Goal: Navigation & Orientation: Find specific page/section

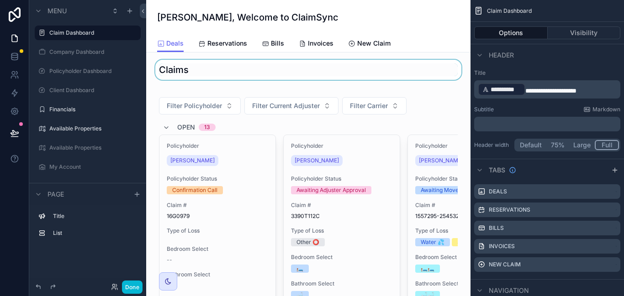
click at [427, 76] on div "scrollable content" at bounding box center [308, 70] width 310 height 20
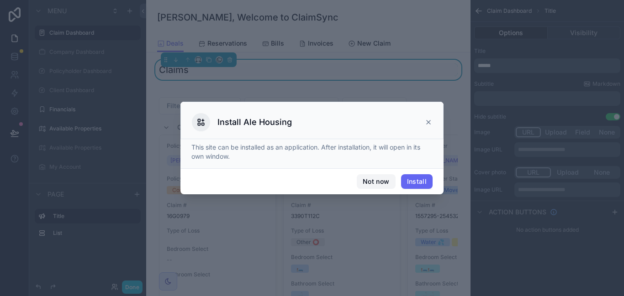
click at [376, 174] on button "Not now" at bounding box center [376, 181] width 38 height 15
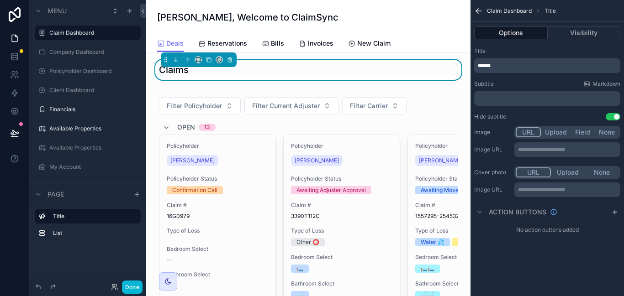
click at [505, 245] on div "**********" at bounding box center [546, 126] width 153 height 252
click at [224, 46] on span "Reservations" at bounding box center [227, 43] width 40 height 9
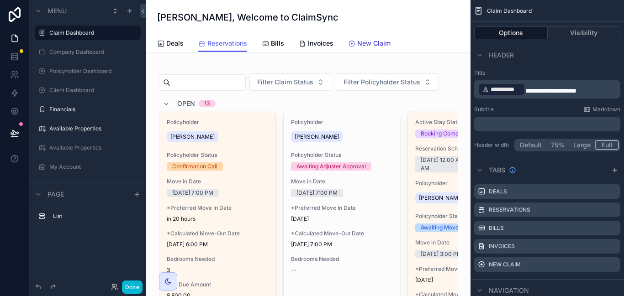
click at [357, 40] on span "New Claim" at bounding box center [373, 43] width 33 height 9
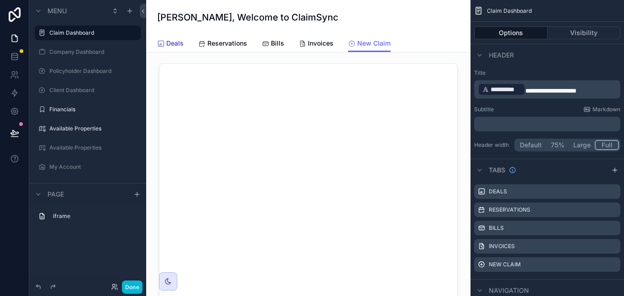
click at [172, 42] on span "Deals" at bounding box center [174, 43] width 17 height 9
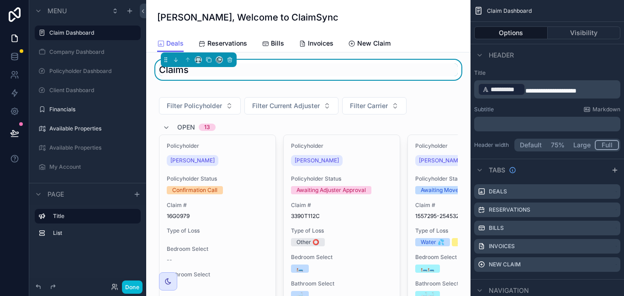
click at [612, 60] on div "Header" at bounding box center [546, 55] width 153 height 22
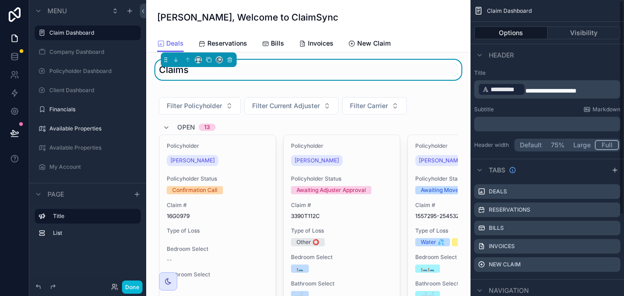
click at [106, 242] on div "Title List" at bounding box center [87, 227] width 117 height 45
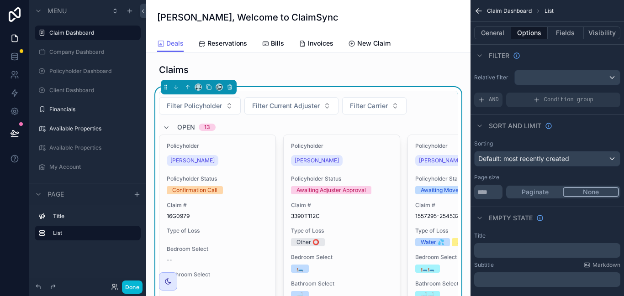
click at [458, 28] on div "[PERSON_NAME], Welcome to ClaimSync" at bounding box center [308, 17] width 302 height 35
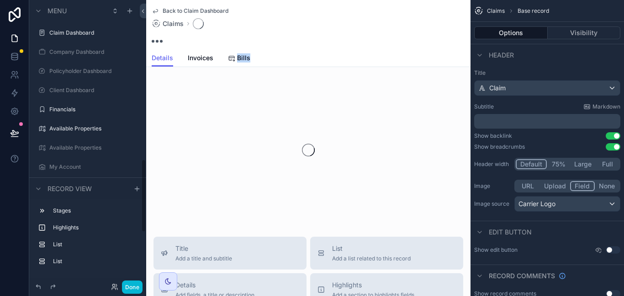
scroll to position [619, 0]
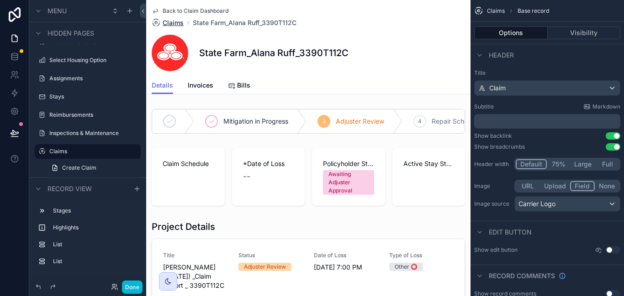
click at [177, 24] on span "Claims" at bounding box center [173, 22] width 21 height 9
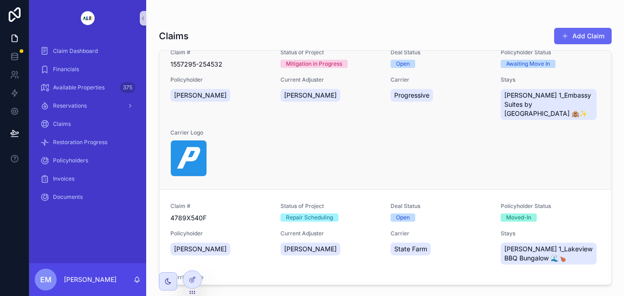
scroll to position [248, 0]
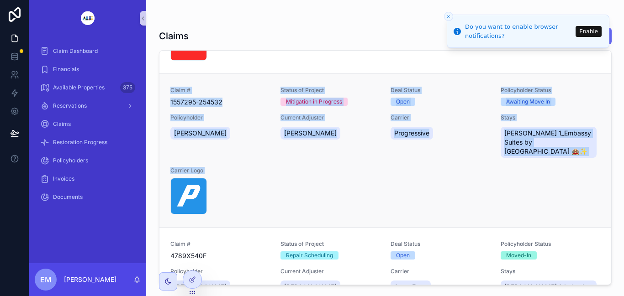
drag, startPoint x: 211, startPoint y: 134, endPoint x: 251, endPoint y: 145, distance: 41.5
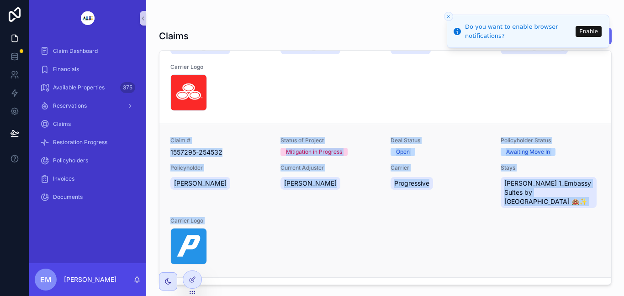
scroll to position [263, 0]
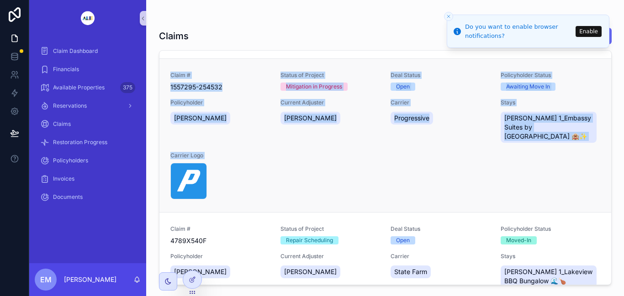
drag, startPoint x: 282, startPoint y: 142, endPoint x: 271, endPoint y: 143, distance: 11.0
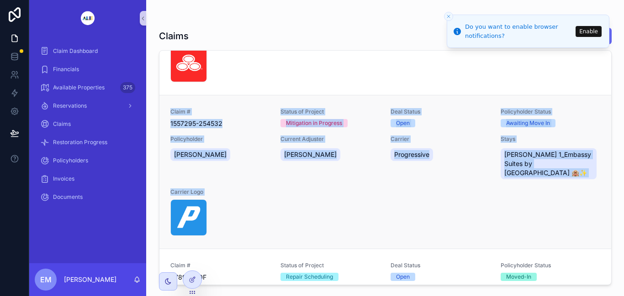
scroll to position [218, 0]
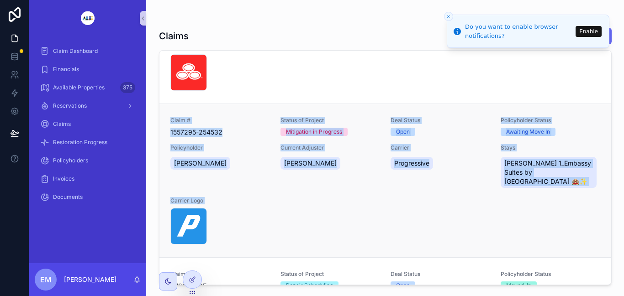
drag, startPoint x: 227, startPoint y: 222, endPoint x: 223, endPoint y: 241, distance: 19.3
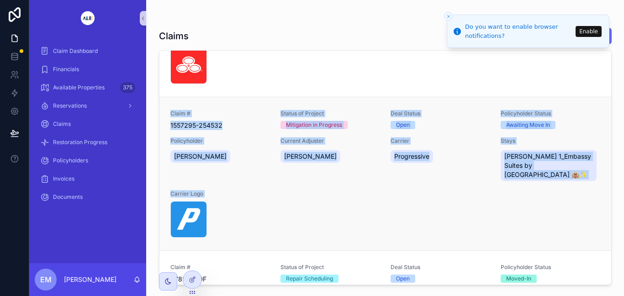
scroll to position [207, 0]
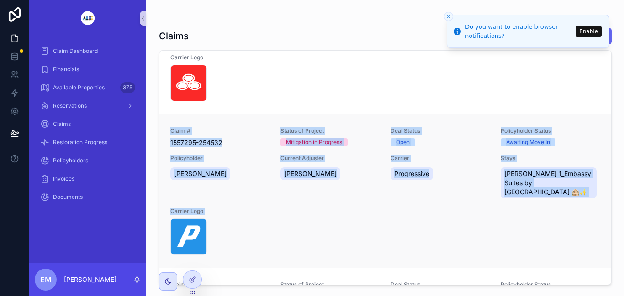
drag, startPoint x: 303, startPoint y: 247, endPoint x: 320, endPoint y: 248, distance: 16.5
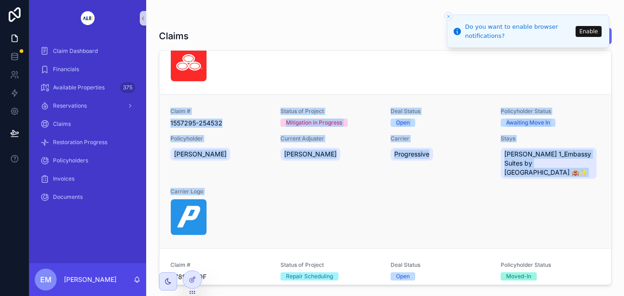
scroll to position [179, 0]
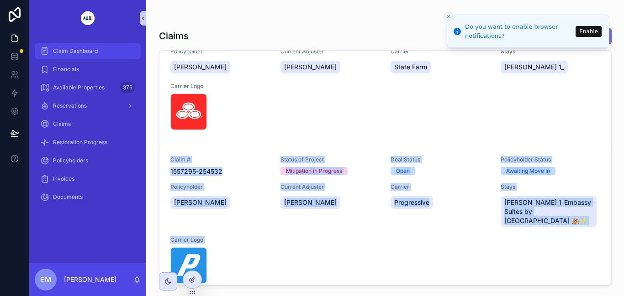
click at [60, 51] on span "Claim Dashboard" at bounding box center [75, 51] width 45 height 7
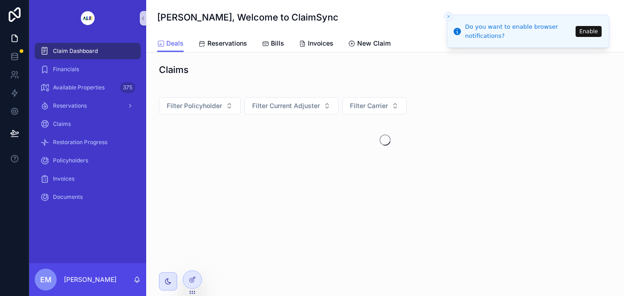
click at [60, 51] on span "Claim Dashboard" at bounding box center [75, 51] width 45 height 7
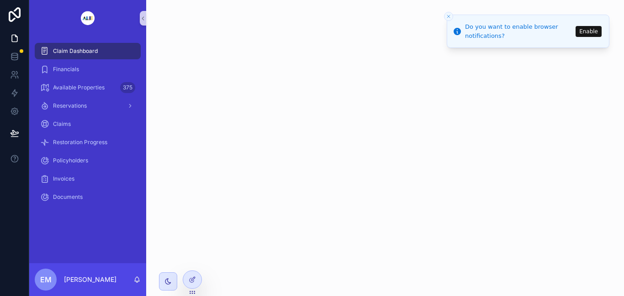
click at [86, 49] on span "Claim Dashboard" at bounding box center [75, 51] width 45 height 7
drag, startPoint x: 142, startPoint y: 20, endPoint x: 353, endPoint y: 92, distance: 222.5
drag, startPoint x: 141, startPoint y: 20, endPoint x: 131, endPoint y: 19, distance: 10.1
drag, startPoint x: 60, startPoint y: 121, endPoint x: 296, endPoint y: 154, distance: 238.1
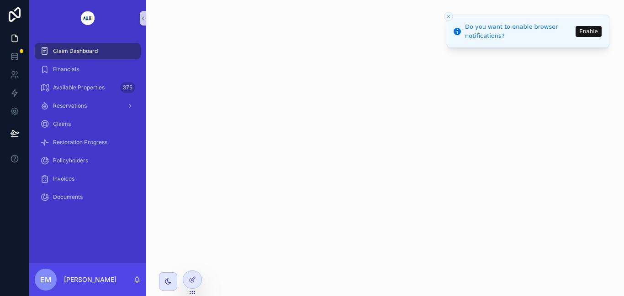
drag, startPoint x: 149, startPoint y: 16, endPoint x: 469, endPoint y: 139, distance: 342.9
drag, startPoint x: 16, startPoint y: 35, endPoint x: 83, endPoint y: 20, distance: 68.8
drag, startPoint x: 143, startPoint y: 18, endPoint x: 105, endPoint y: 235, distance: 220.2
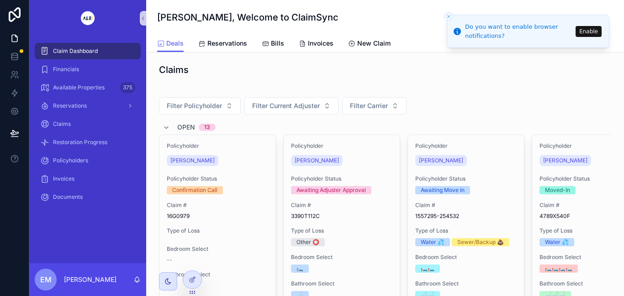
drag, startPoint x: 59, startPoint y: 47, endPoint x: 65, endPoint y: 48, distance: 6.0
drag, startPoint x: 65, startPoint y: 48, endPoint x: 70, endPoint y: 46, distance: 5.5
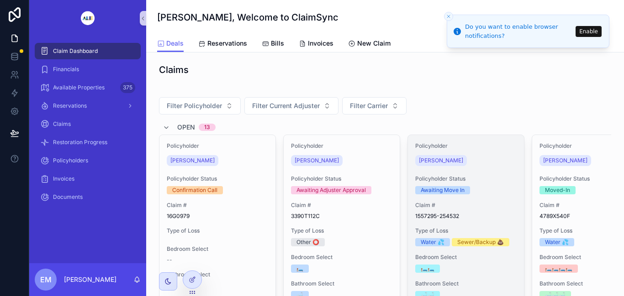
drag, startPoint x: 434, startPoint y: 161, endPoint x: 515, endPoint y: 174, distance: 81.9
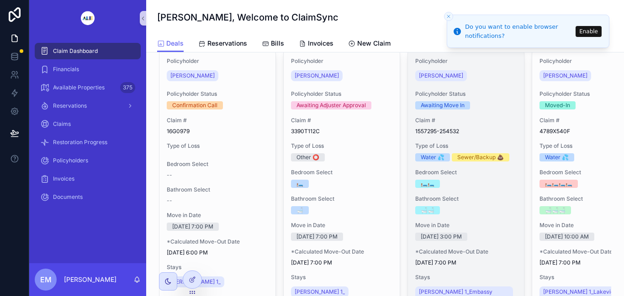
scroll to position [86, 0]
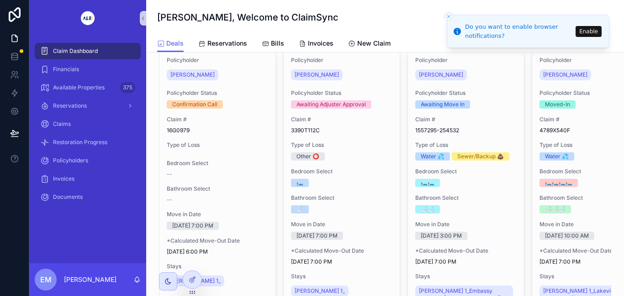
drag, startPoint x: 440, startPoint y: 78, endPoint x: 349, endPoint y: 14, distance: 111.5
drag, startPoint x: 439, startPoint y: 74, endPoint x: 103, endPoint y: 246, distance: 377.5
click at [103, 246] on div "Claim Dashboard Financials Available Properties 375 Reservations Claims Restora…" at bounding box center [326, 148] width 595 height 296
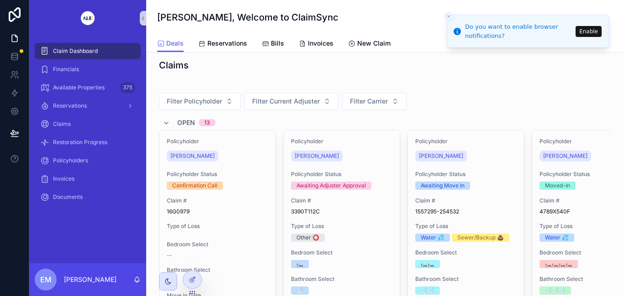
scroll to position [0, 0]
